Goal: Browse casually: Explore the website without a specific task or goal

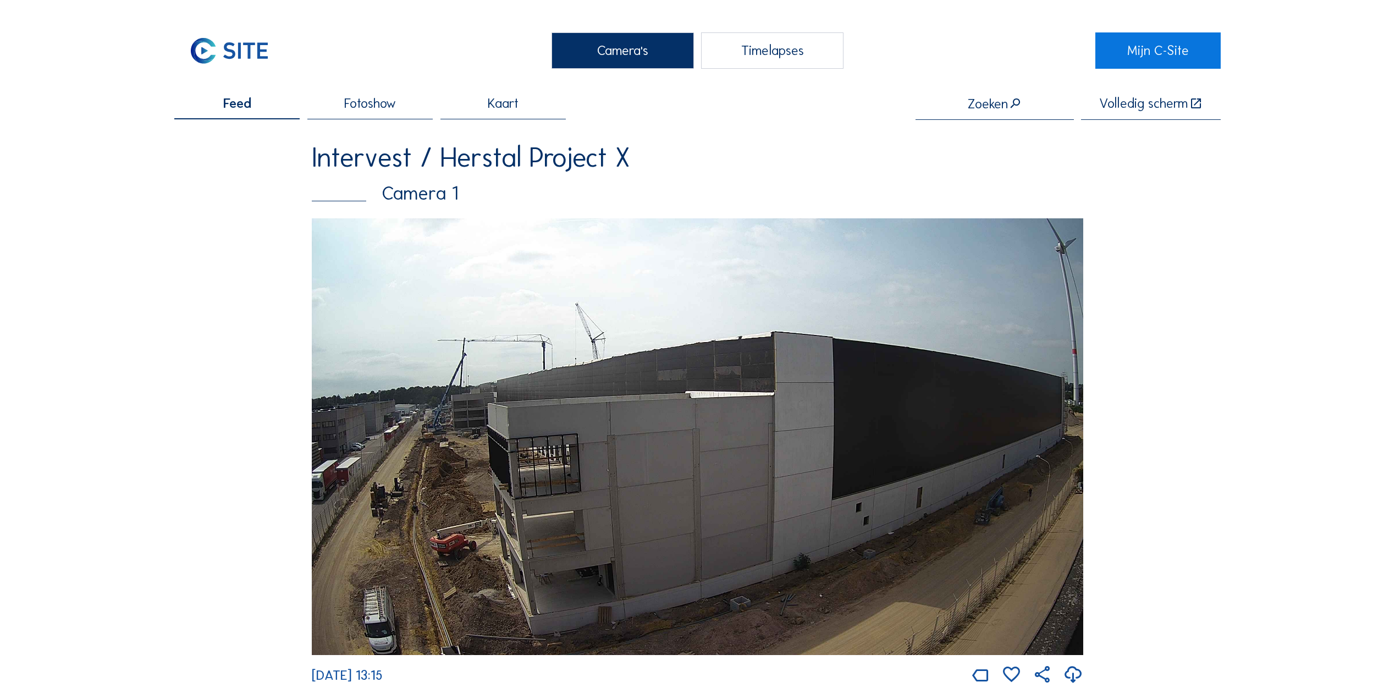
scroll to position [605, 0]
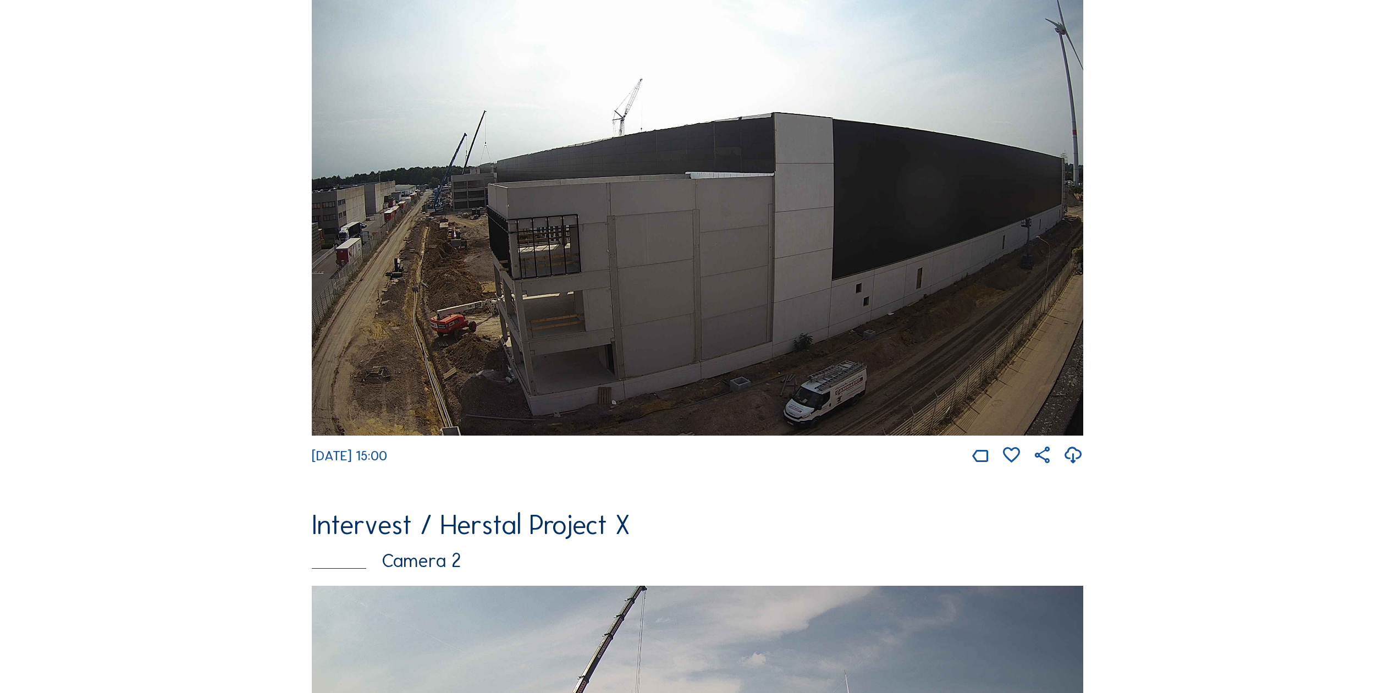
scroll to position [55, 0]
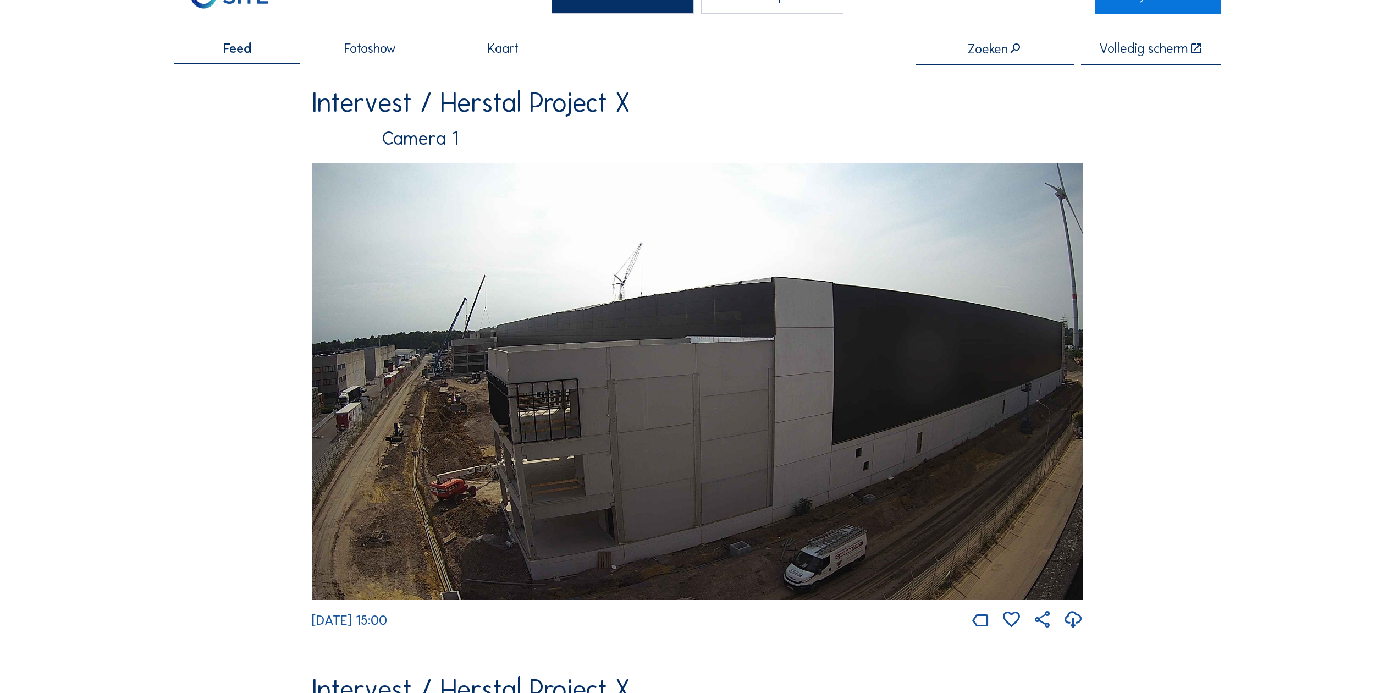
click at [501, 435] on img at bounding box center [697, 381] width 771 height 436
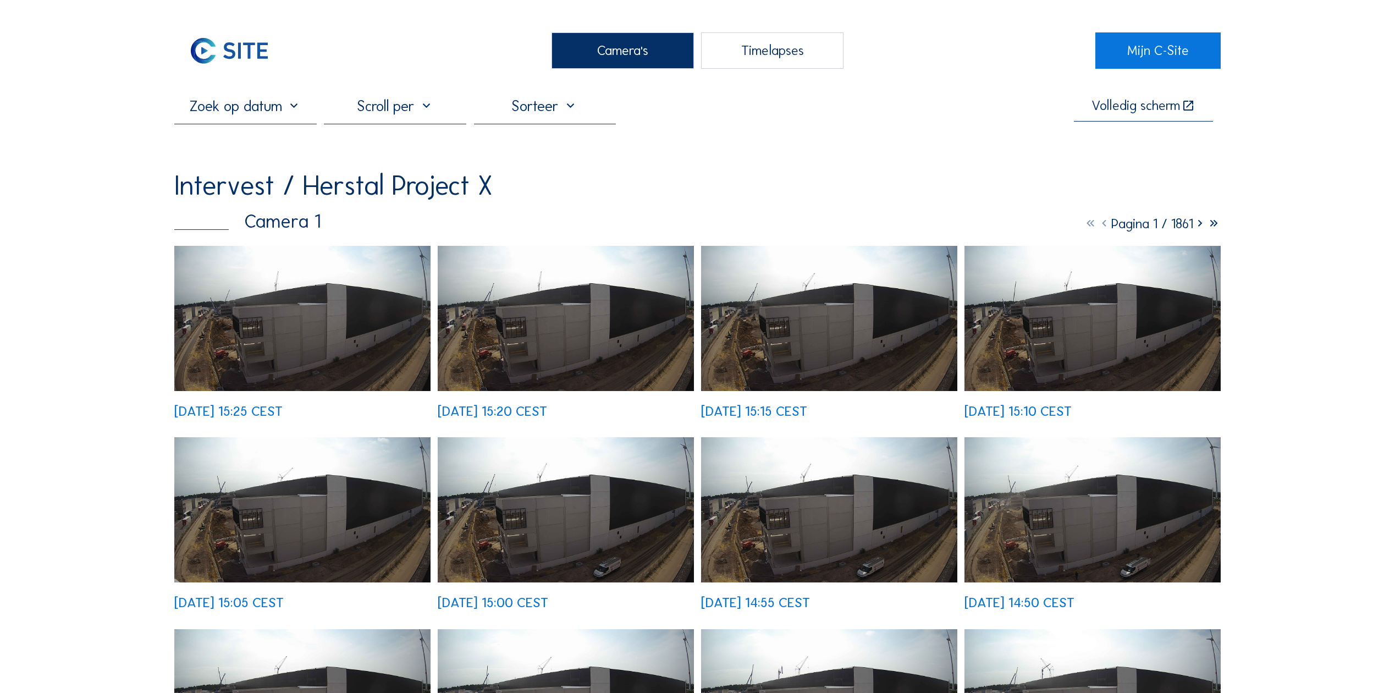
click at [1197, 230] on icon at bounding box center [1200, 224] width 14 height 16
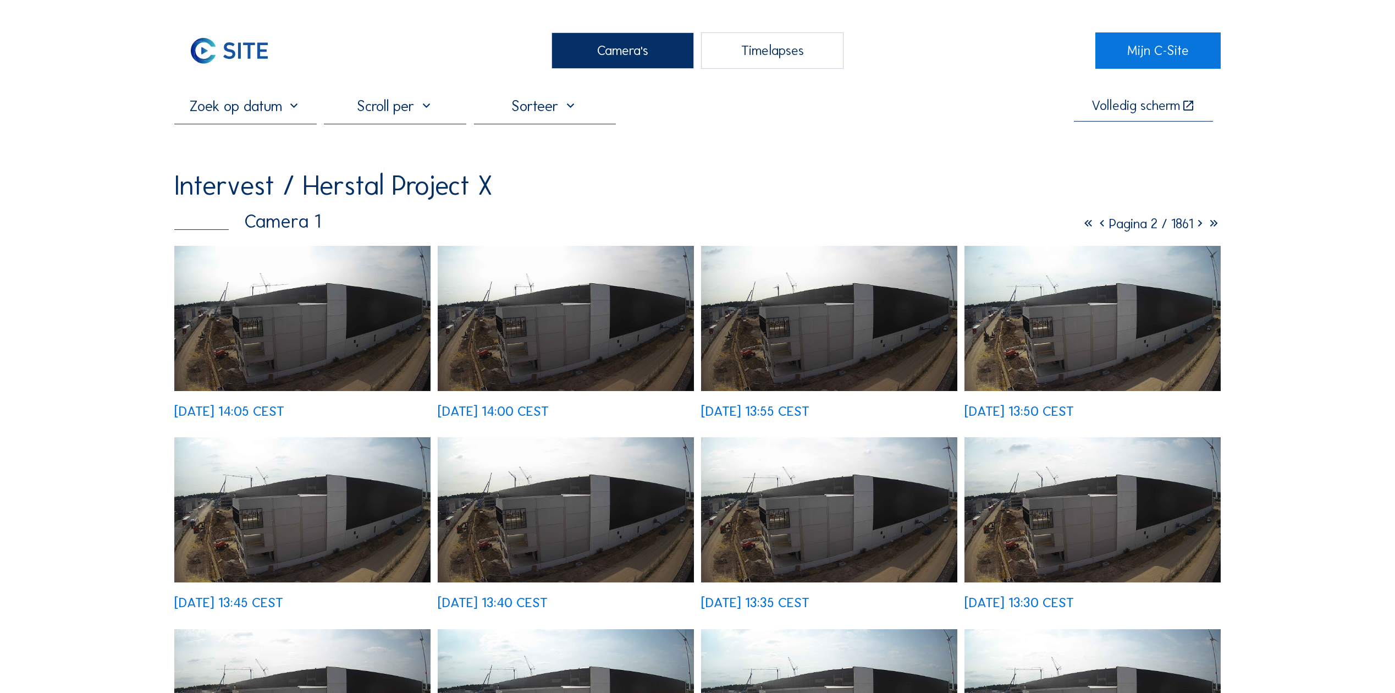
click at [1198, 228] on icon at bounding box center [1200, 224] width 14 height 16
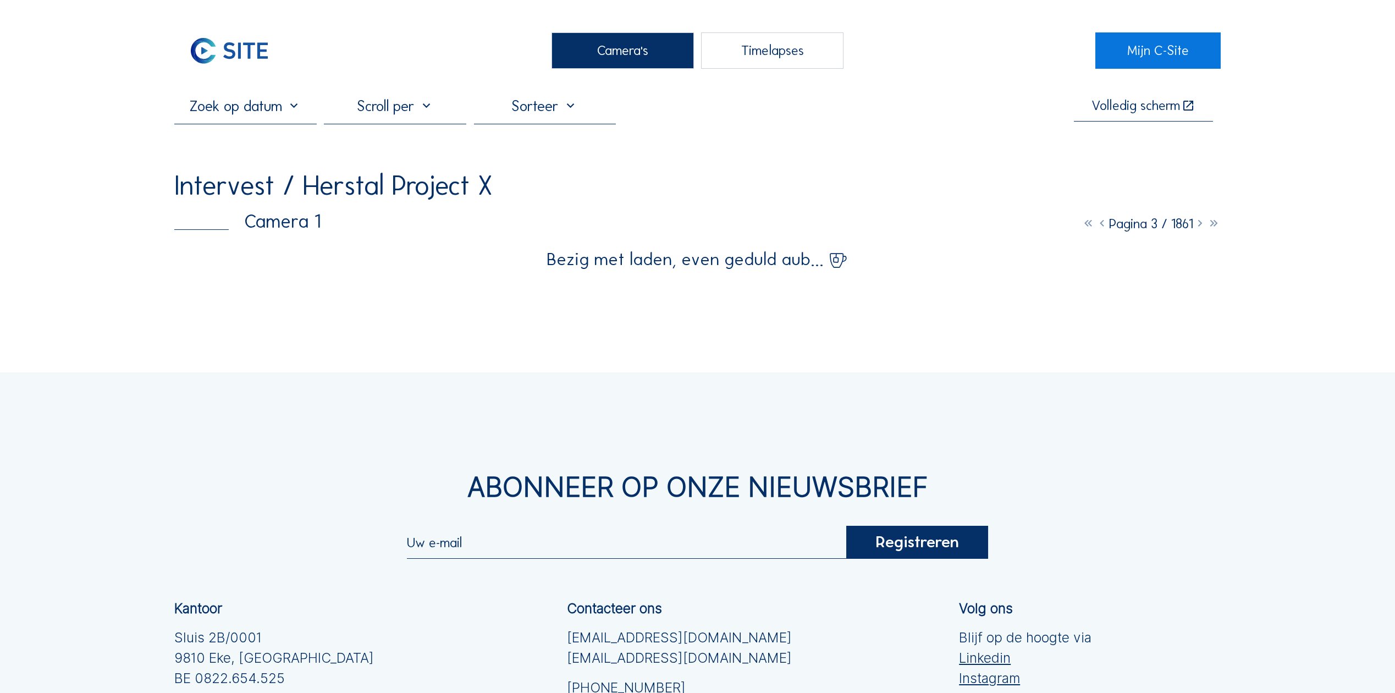
click at [1198, 228] on icon at bounding box center [1200, 224] width 14 height 16
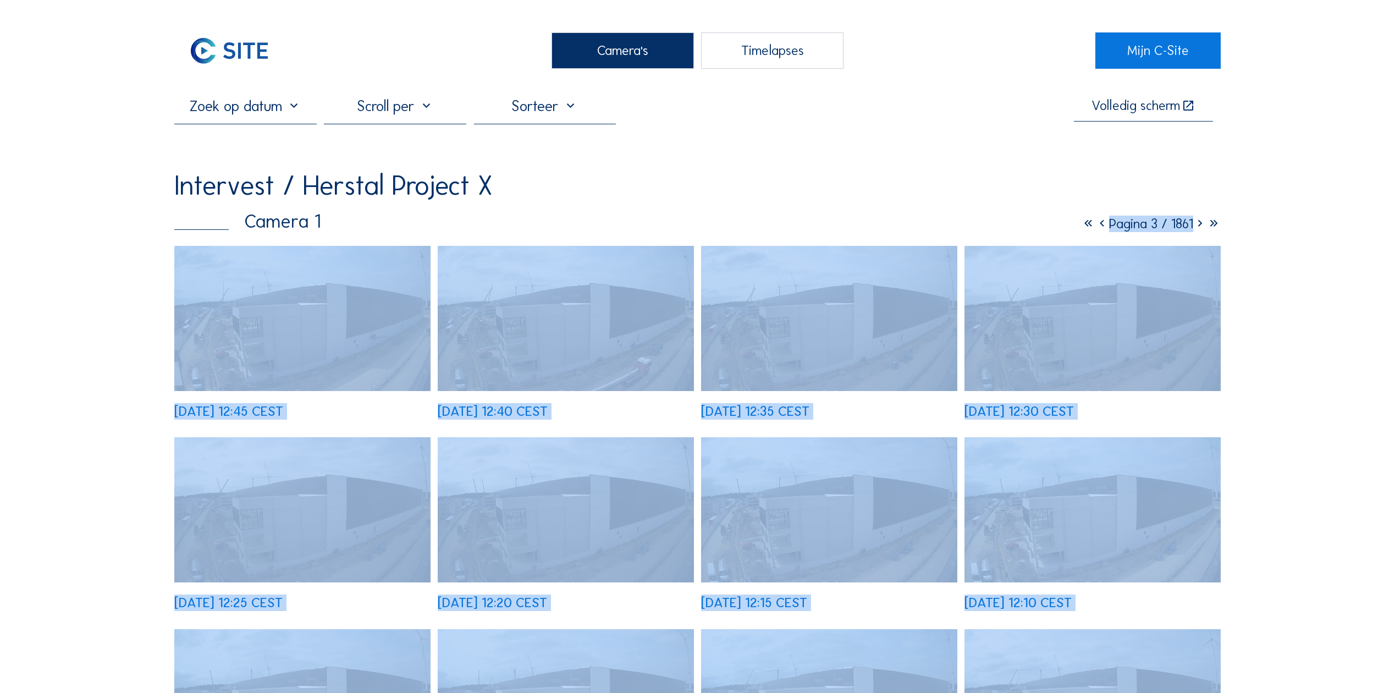
click at [1198, 228] on icon at bounding box center [1200, 224] width 14 height 16
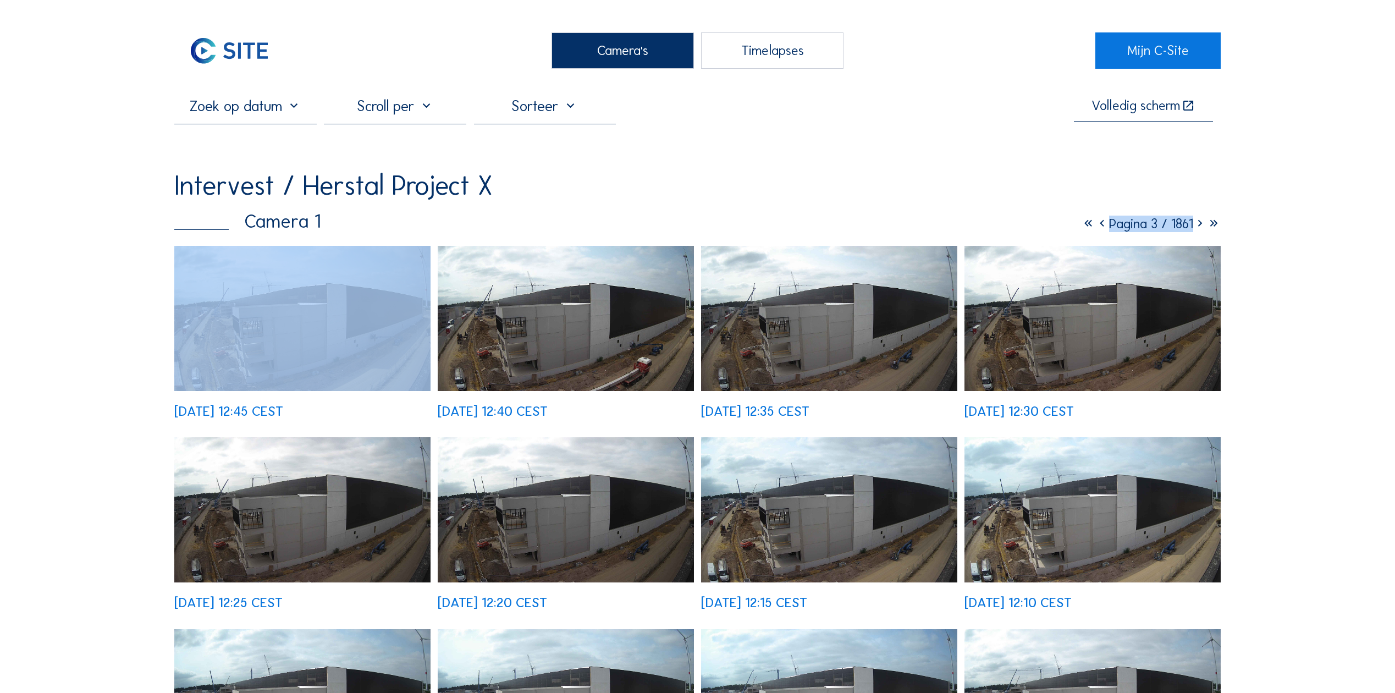
click at [1198, 228] on icon at bounding box center [1200, 224] width 14 height 16
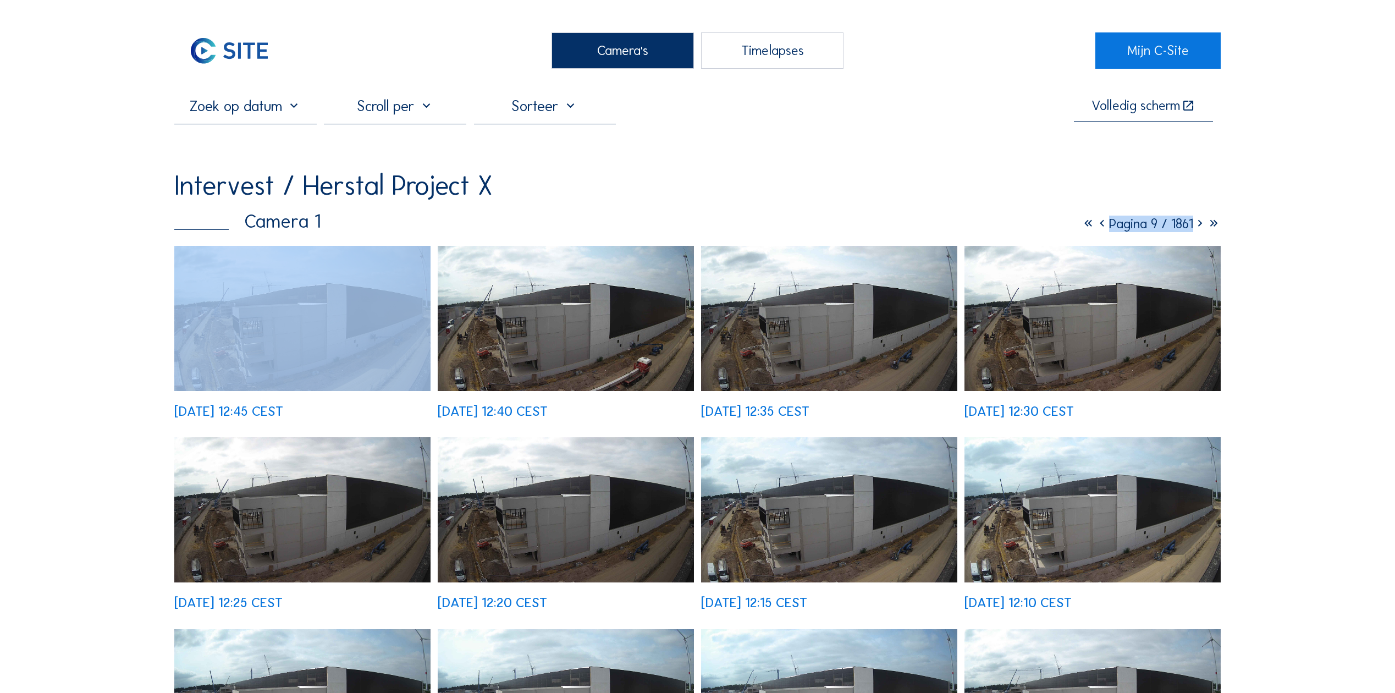
click at [1198, 228] on icon at bounding box center [1200, 224] width 14 height 16
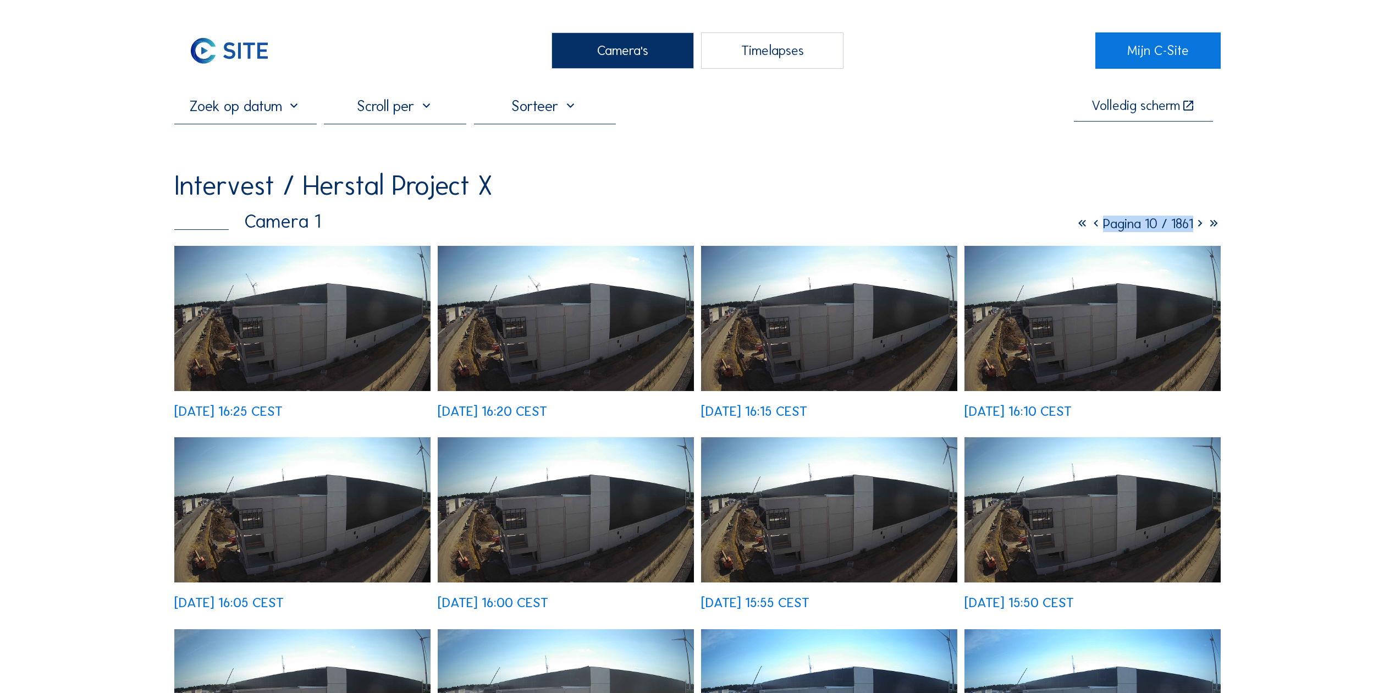
click at [1201, 227] on icon at bounding box center [1200, 224] width 14 height 16
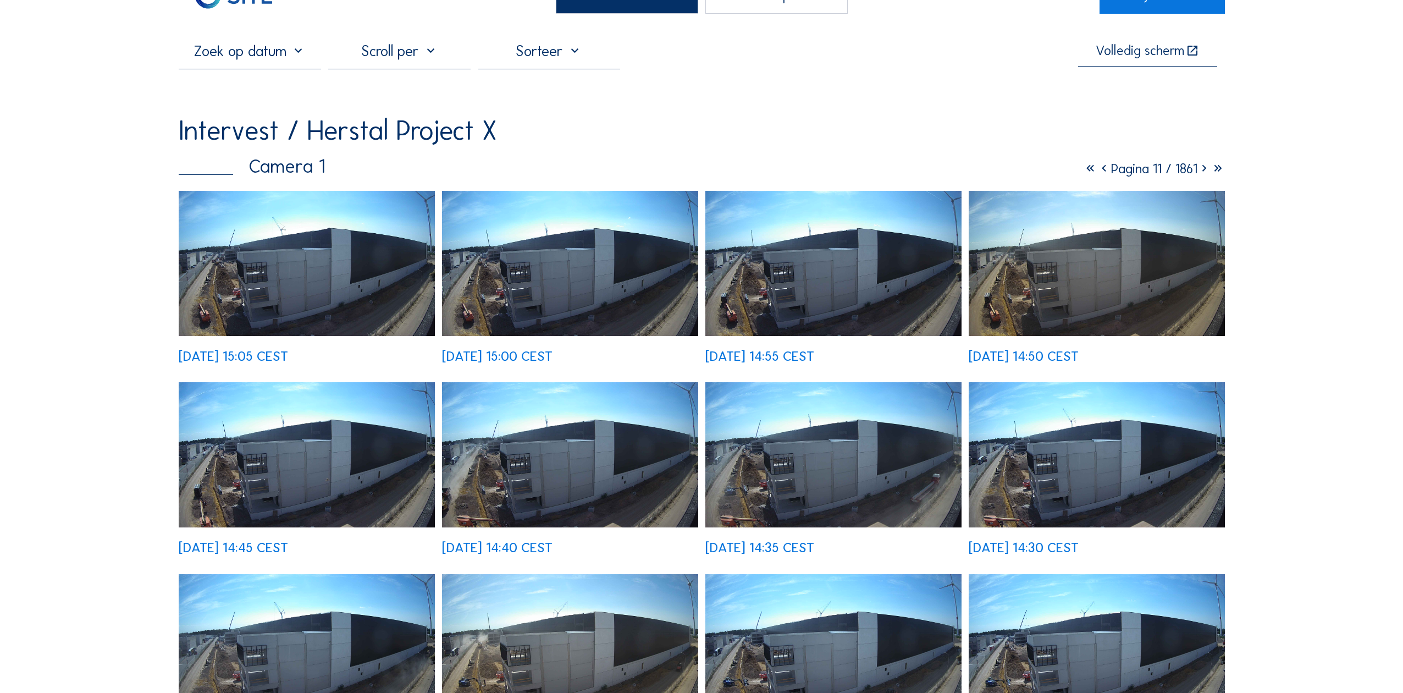
scroll to position [110, 0]
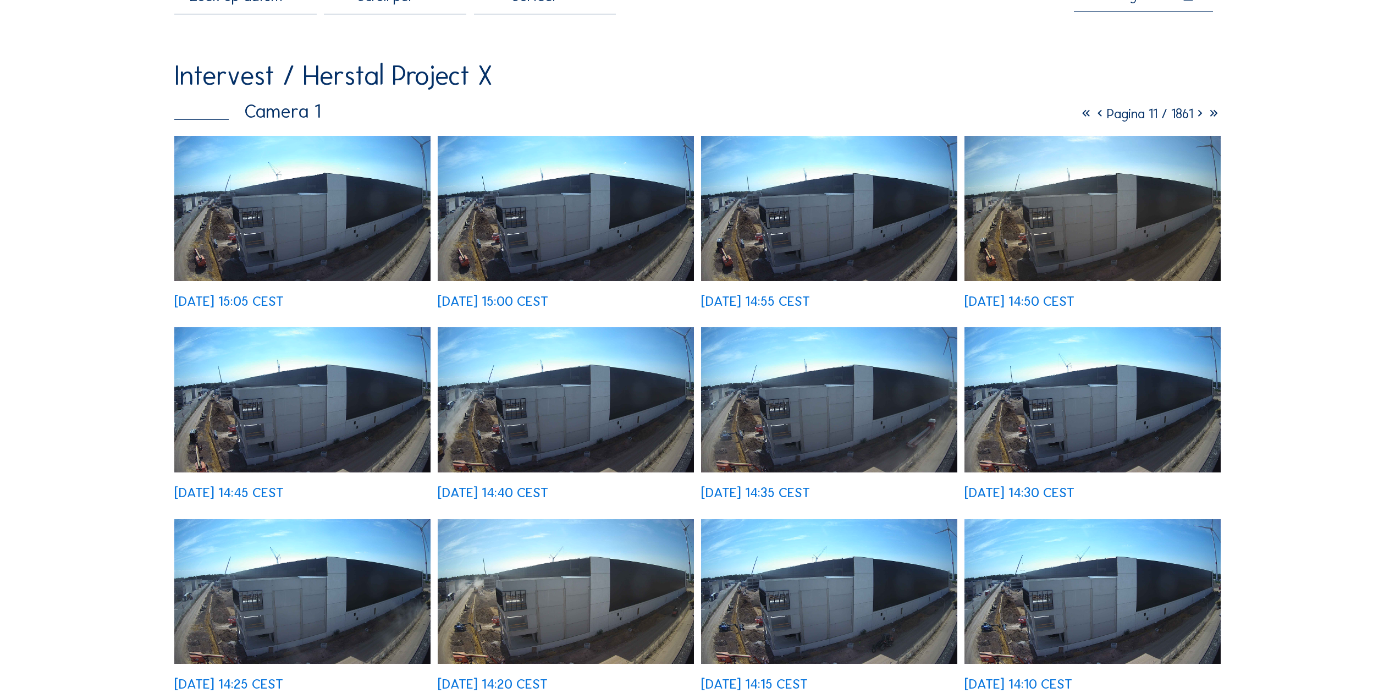
click at [1044, 227] on img at bounding box center [1092, 208] width 256 height 145
